Goal: Navigation & Orientation: Find specific page/section

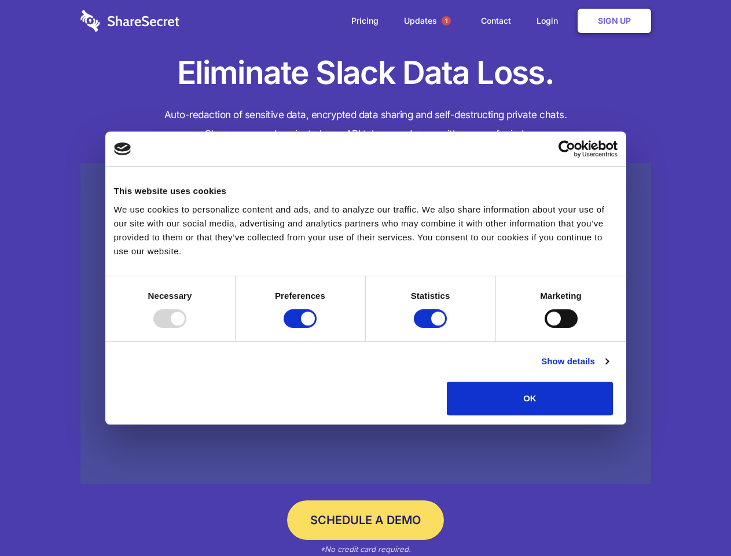
click at [186, 328] on div at bounding box center [169, 318] width 33 height 19
click at [317, 328] on input "Preferences" at bounding box center [300, 318] width 33 height 19
checkbox input "false"
click at [432, 328] on input "Statistics" at bounding box center [430, 318] width 33 height 19
checkbox input "false"
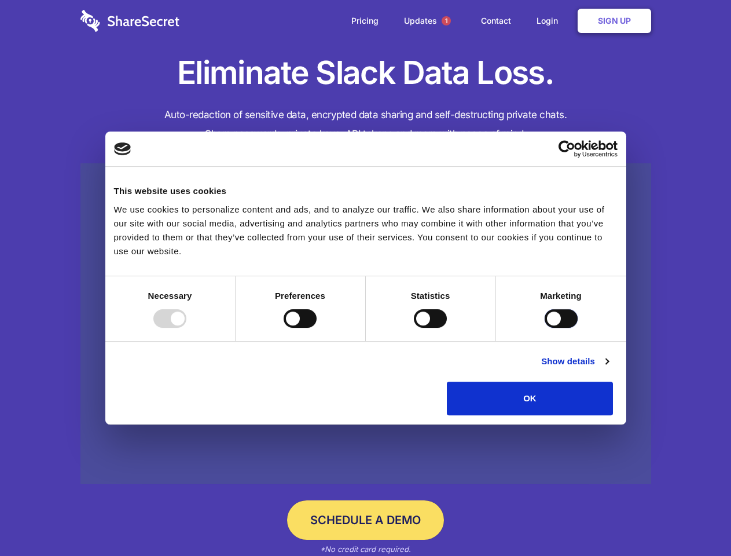
click at [545, 328] on input "Marketing" at bounding box center [561, 318] width 33 height 19
checkbox input "true"
click at [609, 368] on link "Show details" at bounding box center [574, 361] width 67 height 14
click at [0, 0] on li "Necessary 7 Necessary cookies help make a website usable by enabling basic func…" at bounding box center [0, 0] width 0 height 0
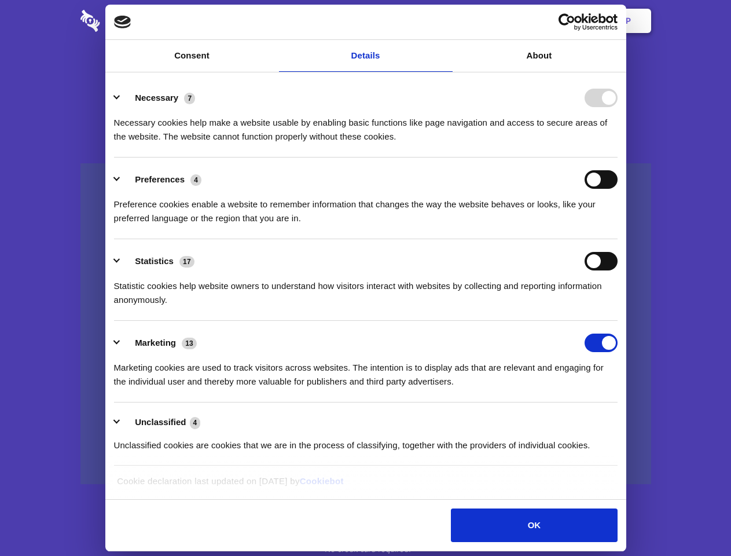
click at [446, 21] on span "1" at bounding box center [446, 20] width 9 height 9
